Goal: Information Seeking & Learning: Understand process/instructions

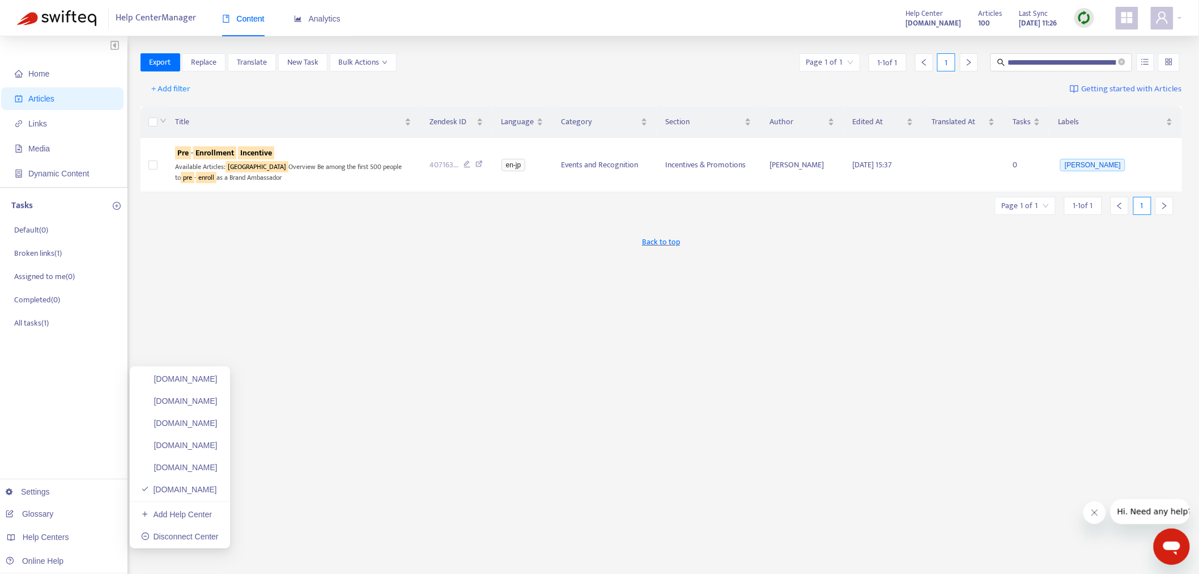
drag, startPoint x: 240, startPoint y: 381, endPoint x: 469, endPoint y: 394, distance: 229.4
click at [218, 381] on link "[DOMAIN_NAME]" at bounding box center [179, 378] width 77 height 9
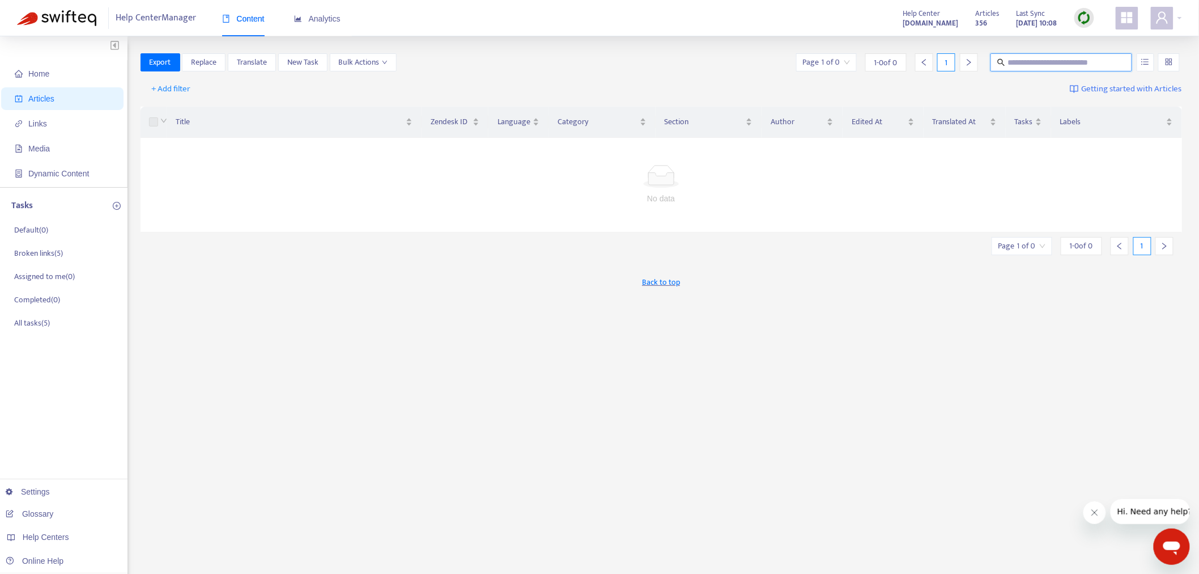
click at [1029, 66] on input "text" at bounding box center [1062, 62] width 109 height 12
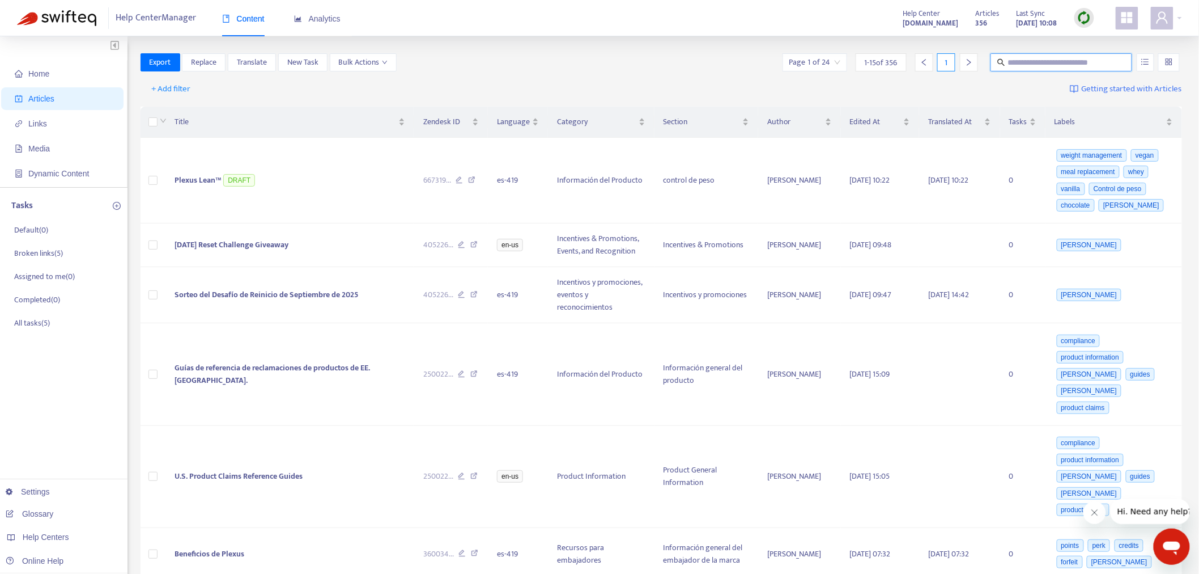
paste input "**********"
type input "**********"
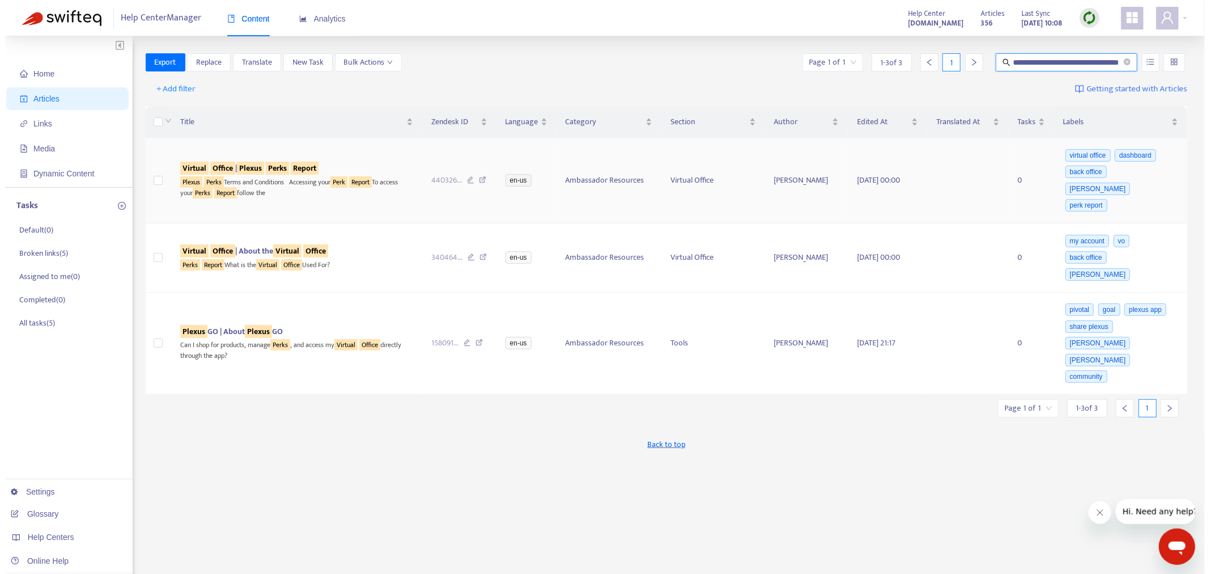
scroll to position [0, 0]
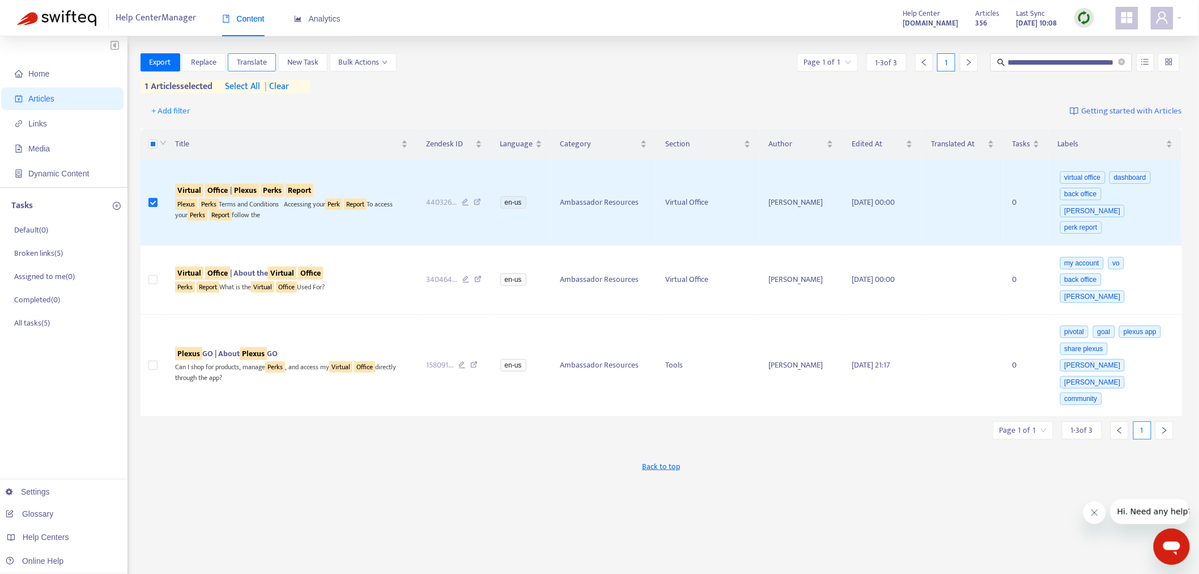
click at [257, 62] on span "Translate" at bounding box center [252, 62] width 30 height 12
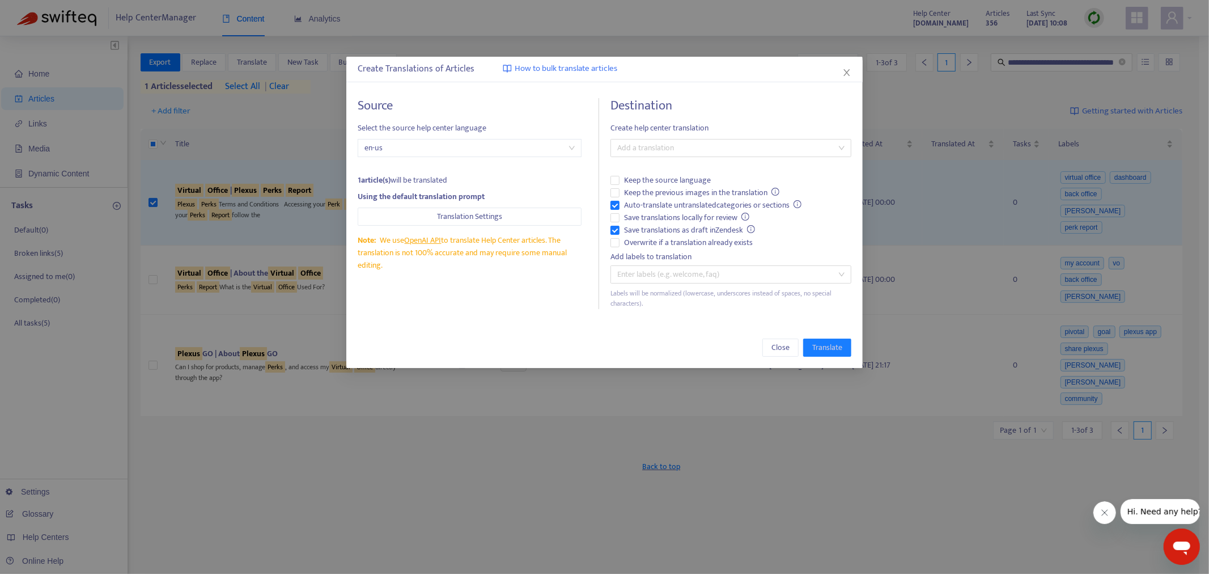
click at [852, 72] on span "Close" at bounding box center [846, 72] width 12 height 9
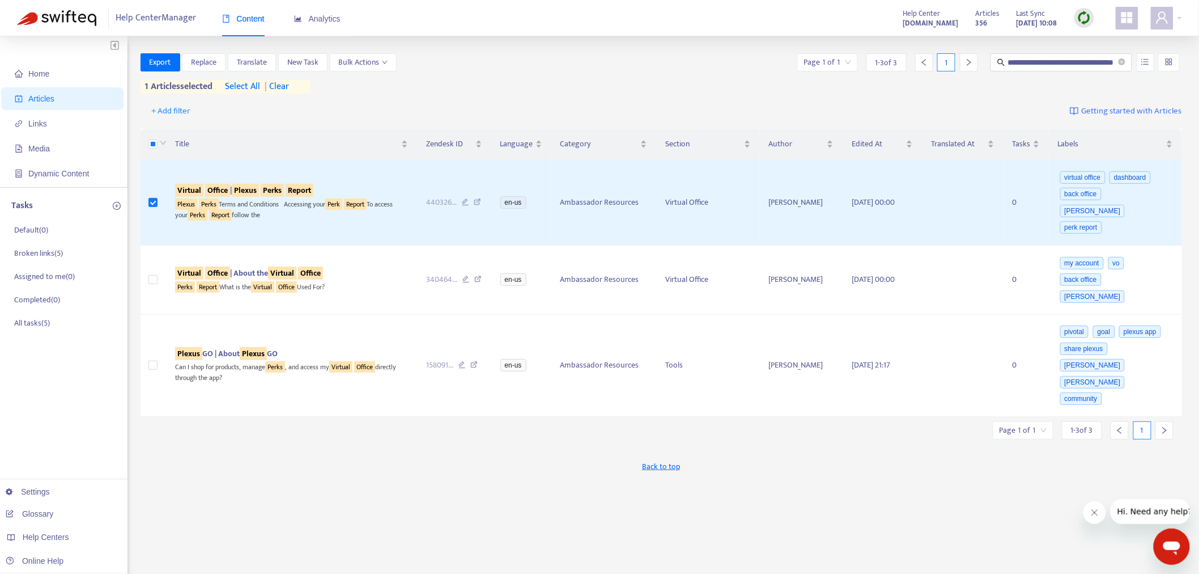
click at [1089, 20] on img at bounding box center [1084, 18] width 14 height 14
click at [1112, 43] on link "Quick Sync" at bounding box center [1108, 41] width 48 height 13
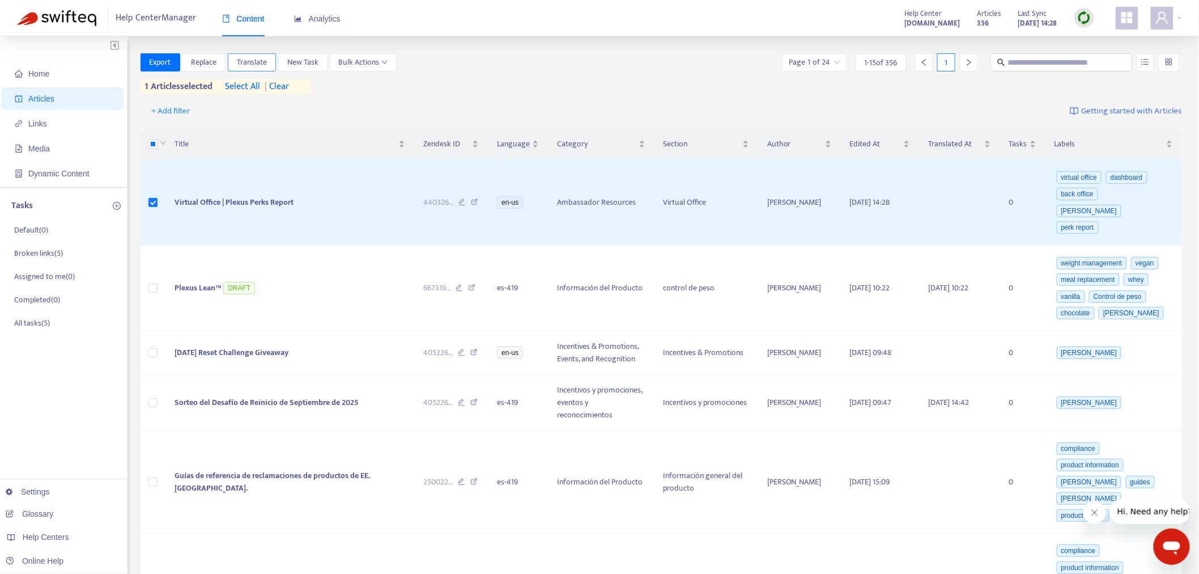
click at [247, 65] on span "Translate" at bounding box center [252, 62] width 30 height 12
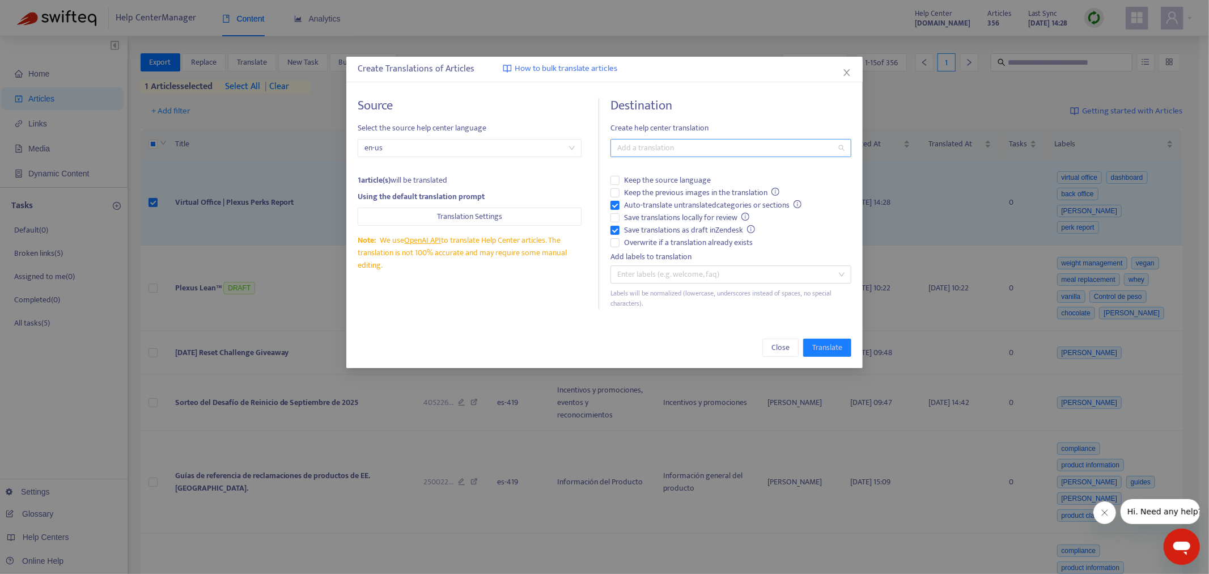
click at [686, 147] on div at bounding box center [725, 148] width 224 height 14
click at [649, 185] on div "Spanish ( es-419 )" at bounding box center [730, 188] width 223 height 12
click at [843, 349] on button "Translate" at bounding box center [827, 347] width 48 height 18
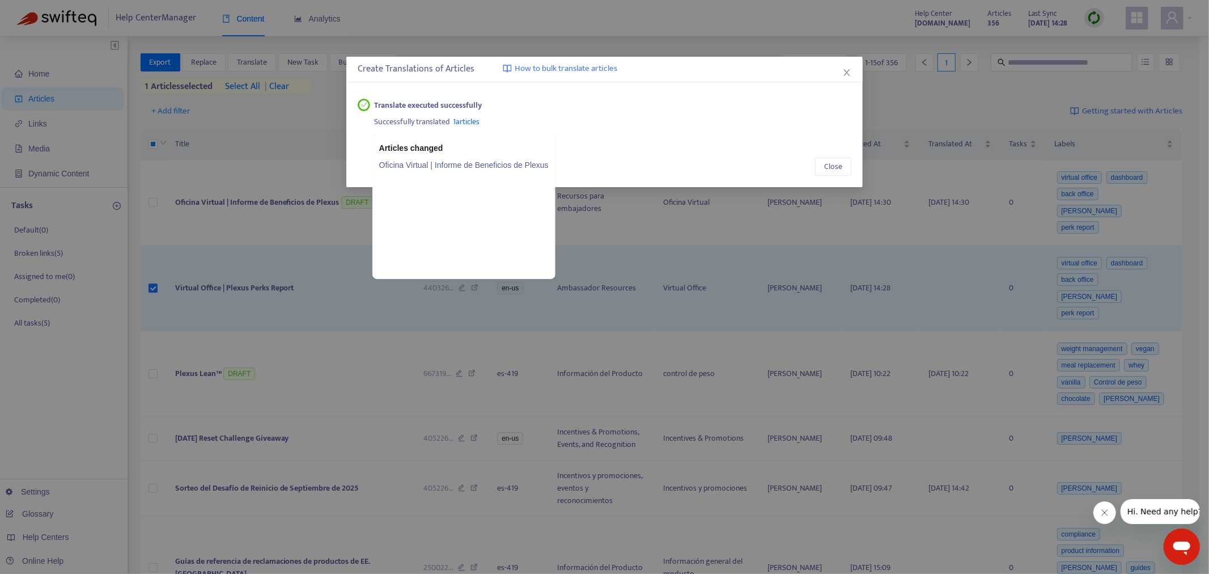
click at [449, 165] on link "Oficina Virtual | Informe de Beneficios de Plexus" at bounding box center [463, 165] width 169 height 12
